Goal: Task Accomplishment & Management: Use online tool/utility

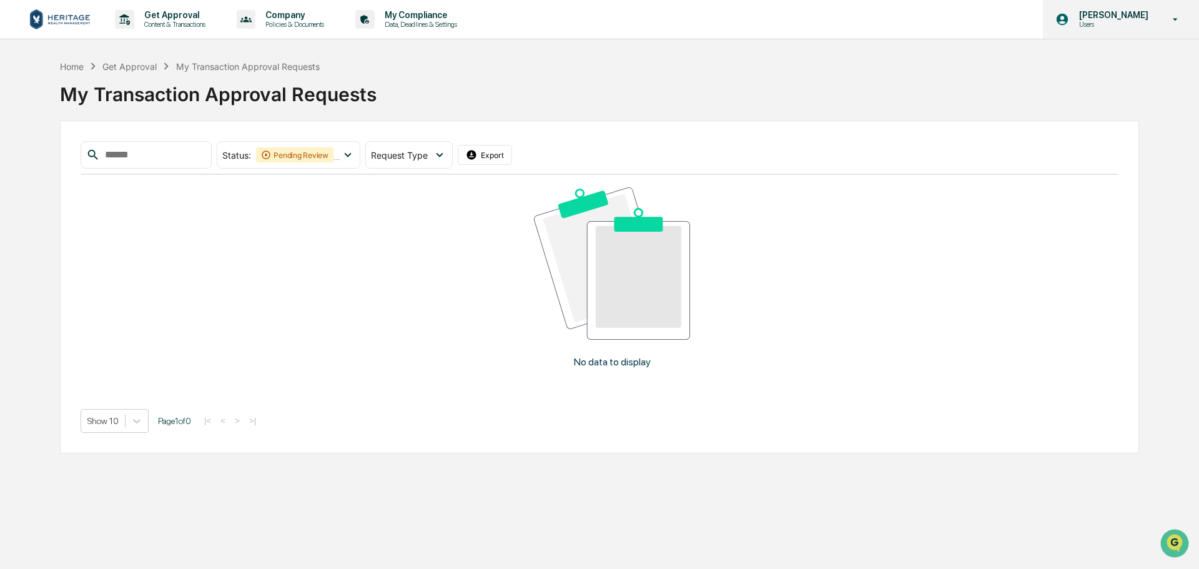
click at [1109, 19] on p "[PERSON_NAME]" at bounding box center [1112, 15] width 86 height 10
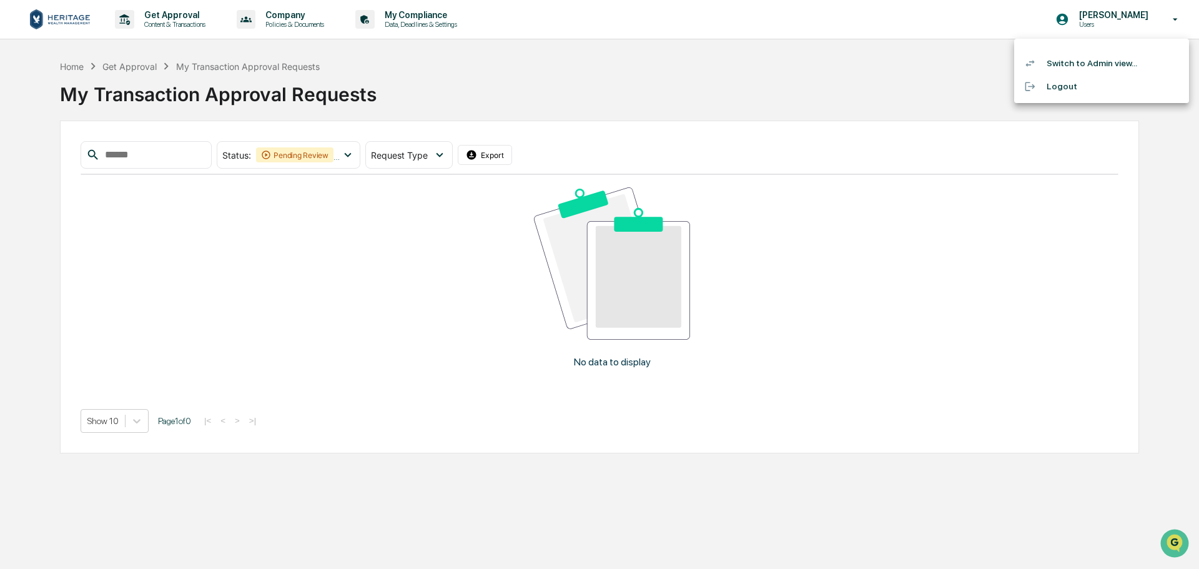
click at [1088, 63] on li "Switch to Admin view..." at bounding box center [1101, 63] width 175 height 23
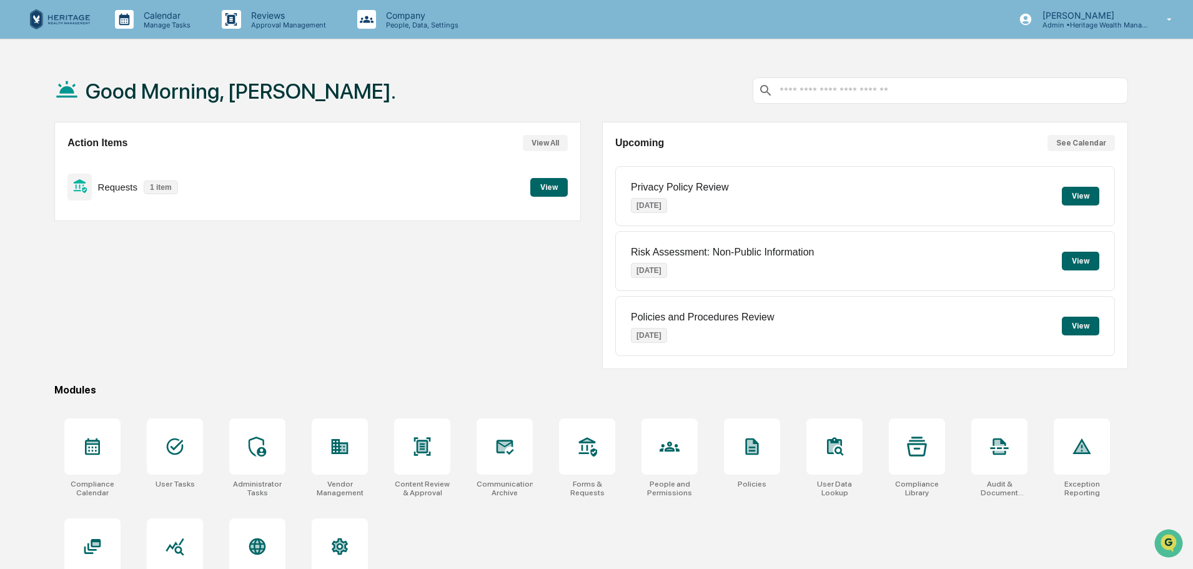
click at [546, 185] on button "View" at bounding box center [548, 187] width 37 height 19
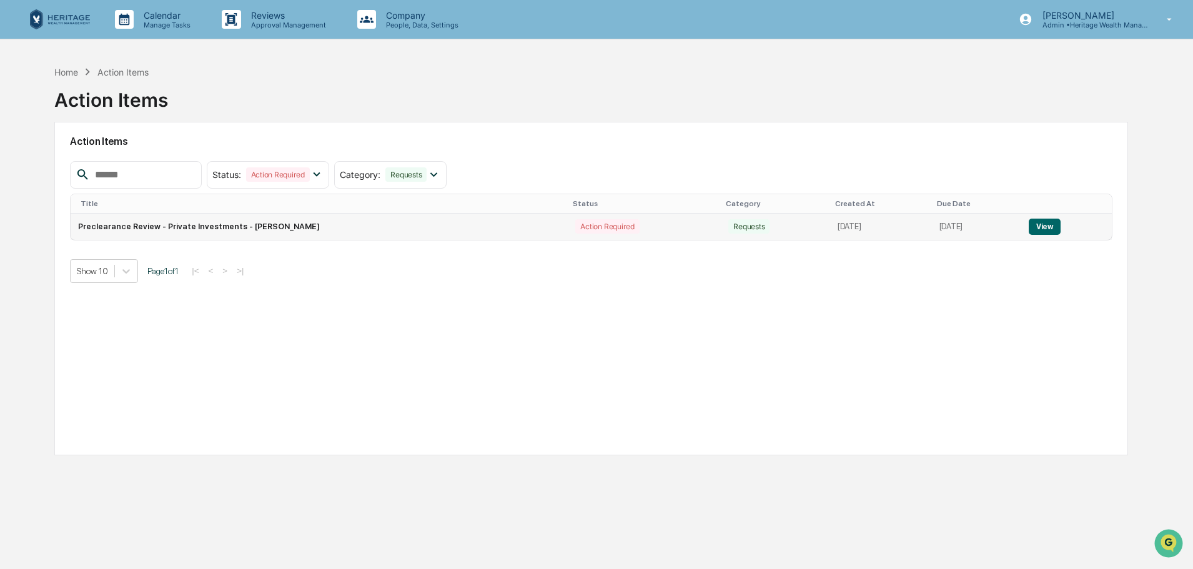
click at [1052, 225] on button "View" at bounding box center [1044, 227] width 32 height 16
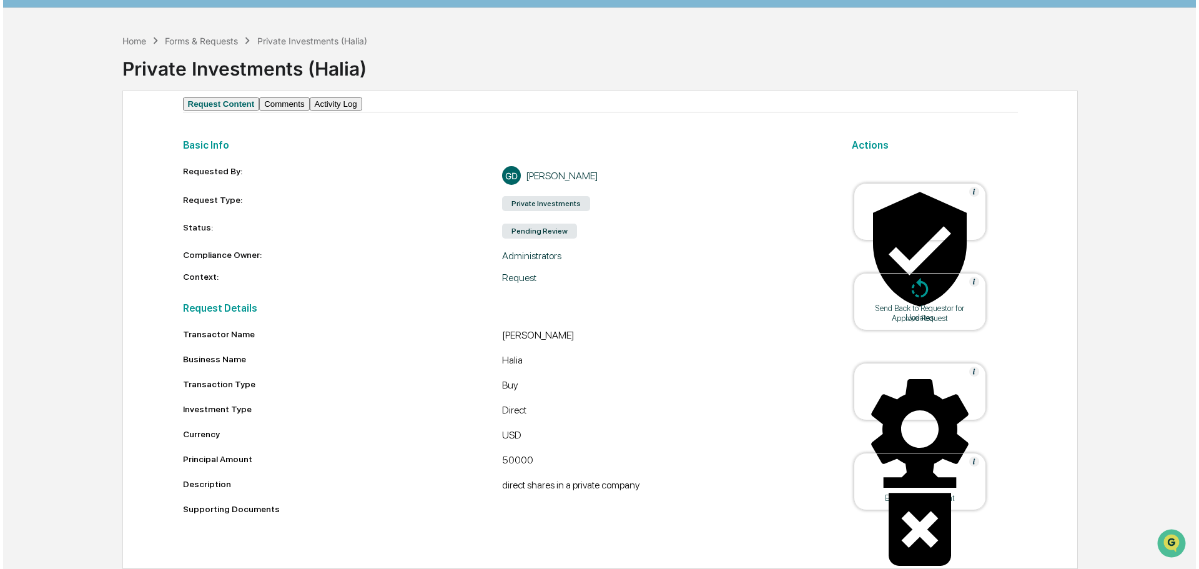
scroll to position [48, 0]
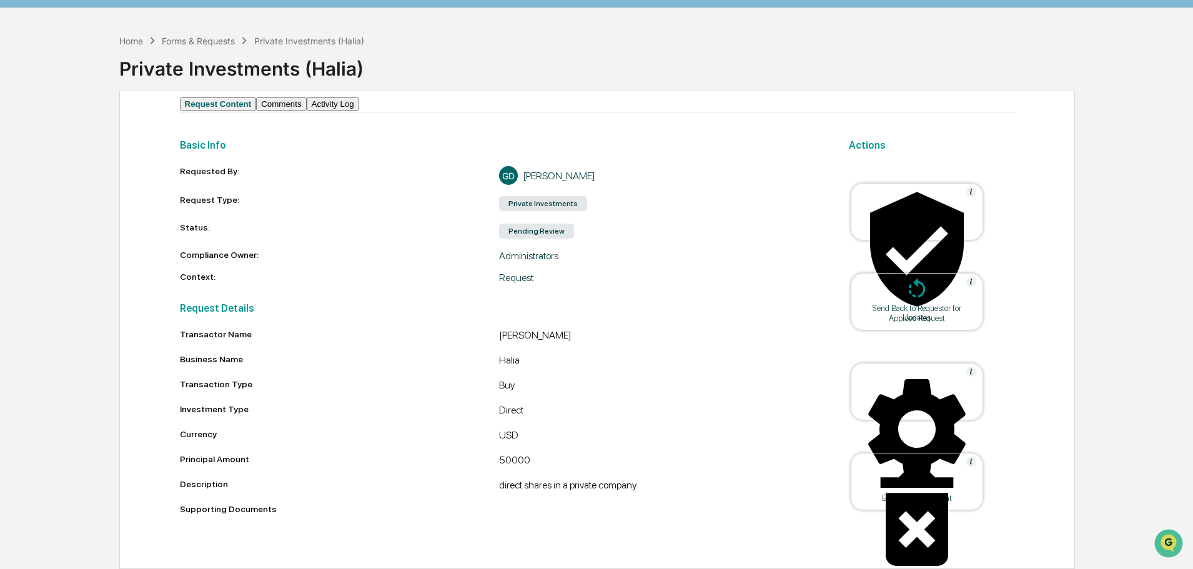
click at [920, 205] on icon at bounding box center [917, 249] width 94 height 114
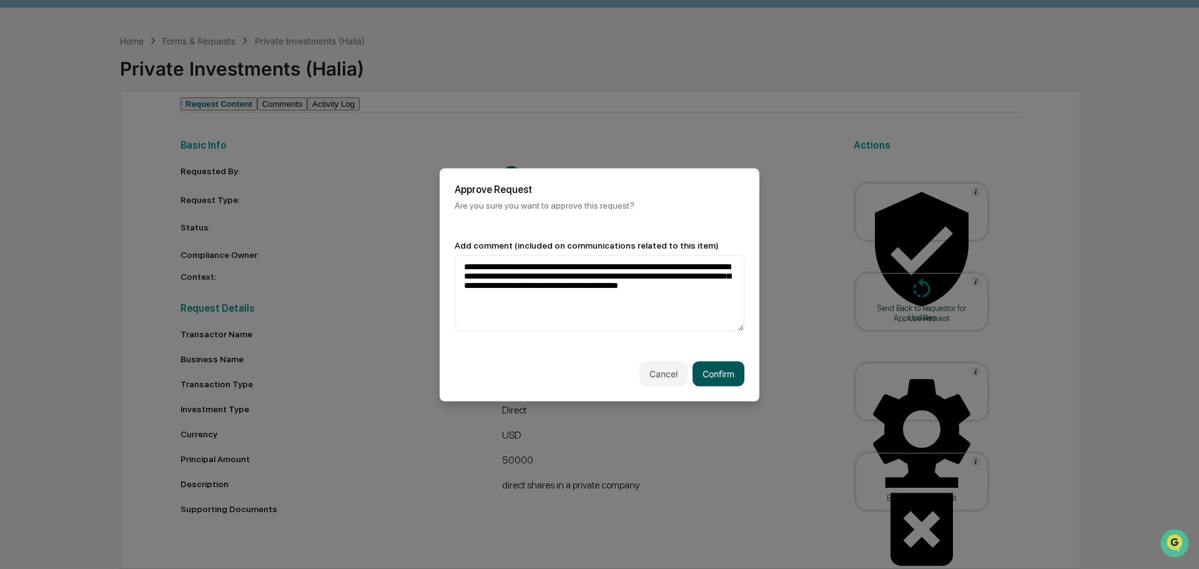
type textarea "**********"
click at [724, 375] on button "Confirm" at bounding box center [718, 373] width 52 height 25
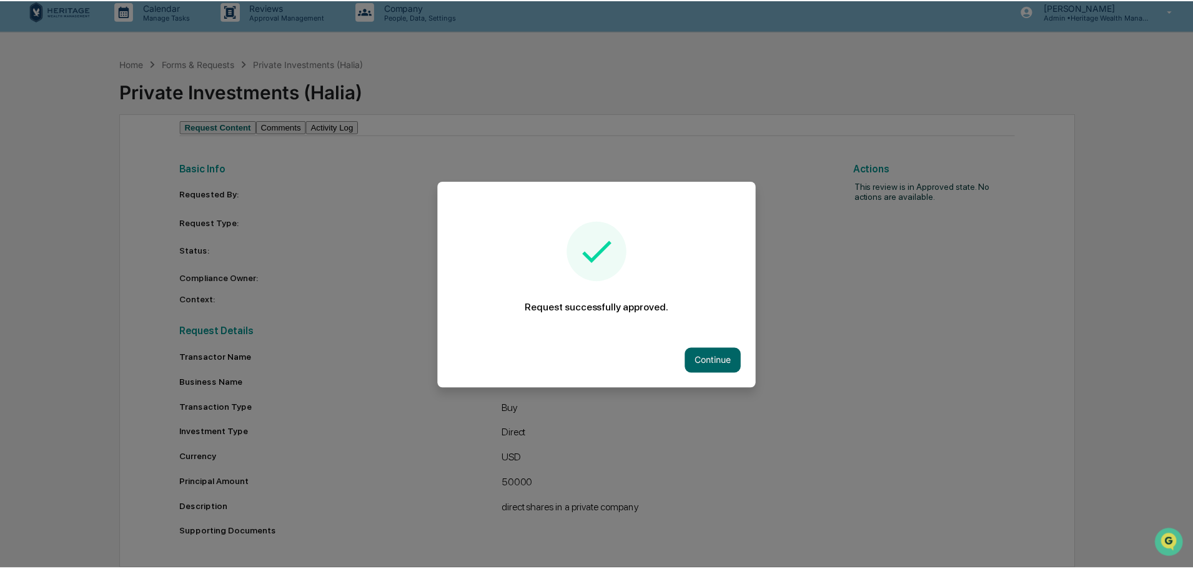
scroll to position [25, 0]
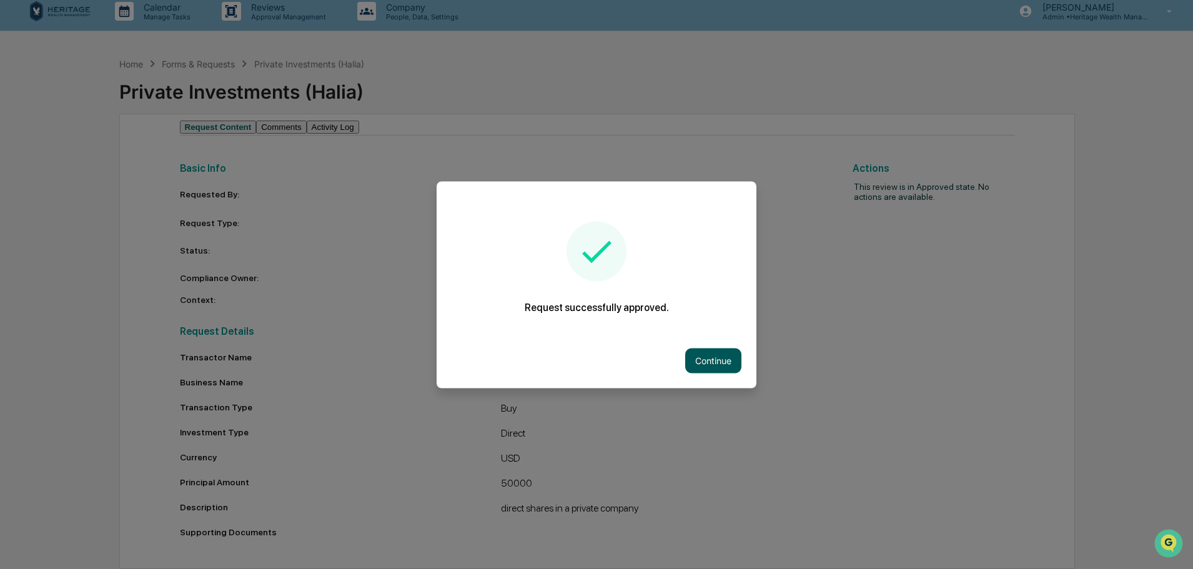
click at [710, 360] on button "Continue" at bounding box center [713, 360] width 56 height 25
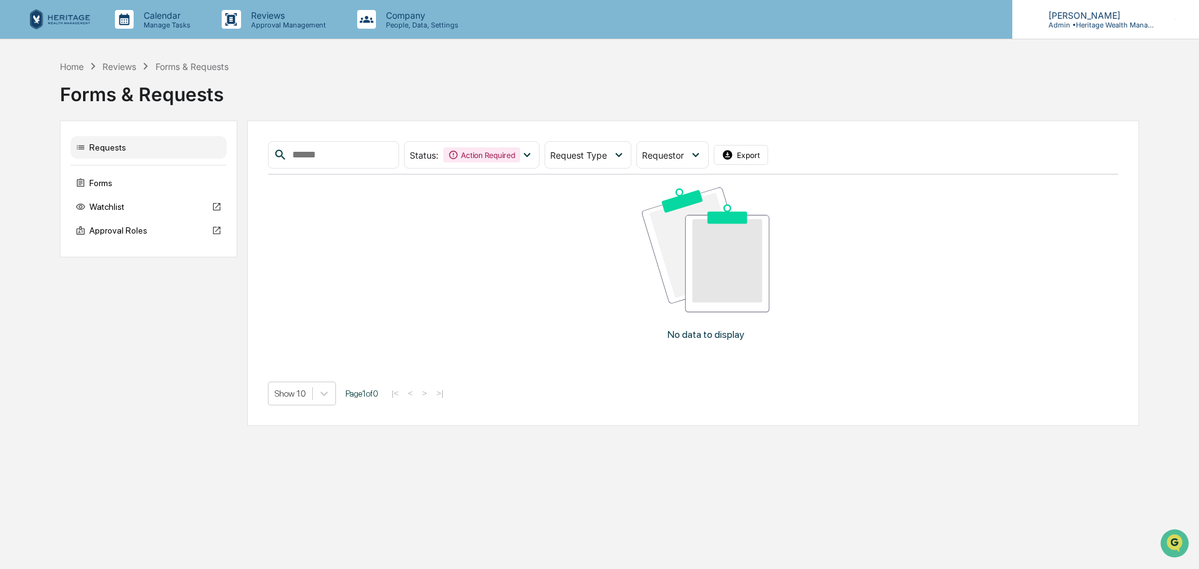
click at [1119, 28] on p "Admin • Heritage Wealth Management" at bounding box center [1096, 25] width 116 height 9
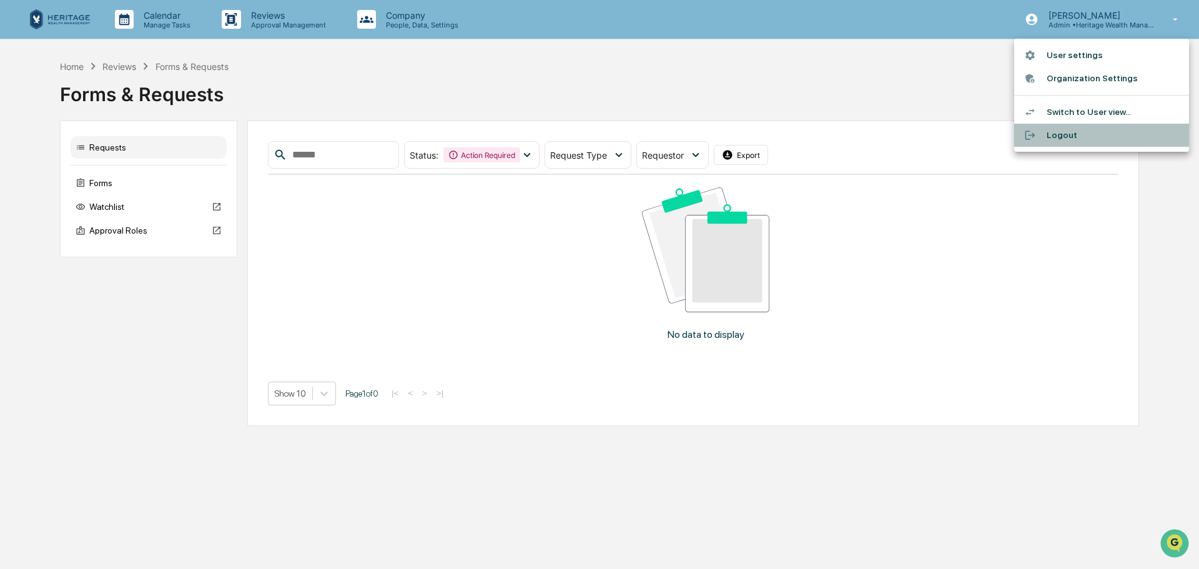
click at [1057, 127] on li "Logout" at bounding box center [1101, 135] width 175 height 23
